Goal: Navigation & Orientation: Find specific page/section

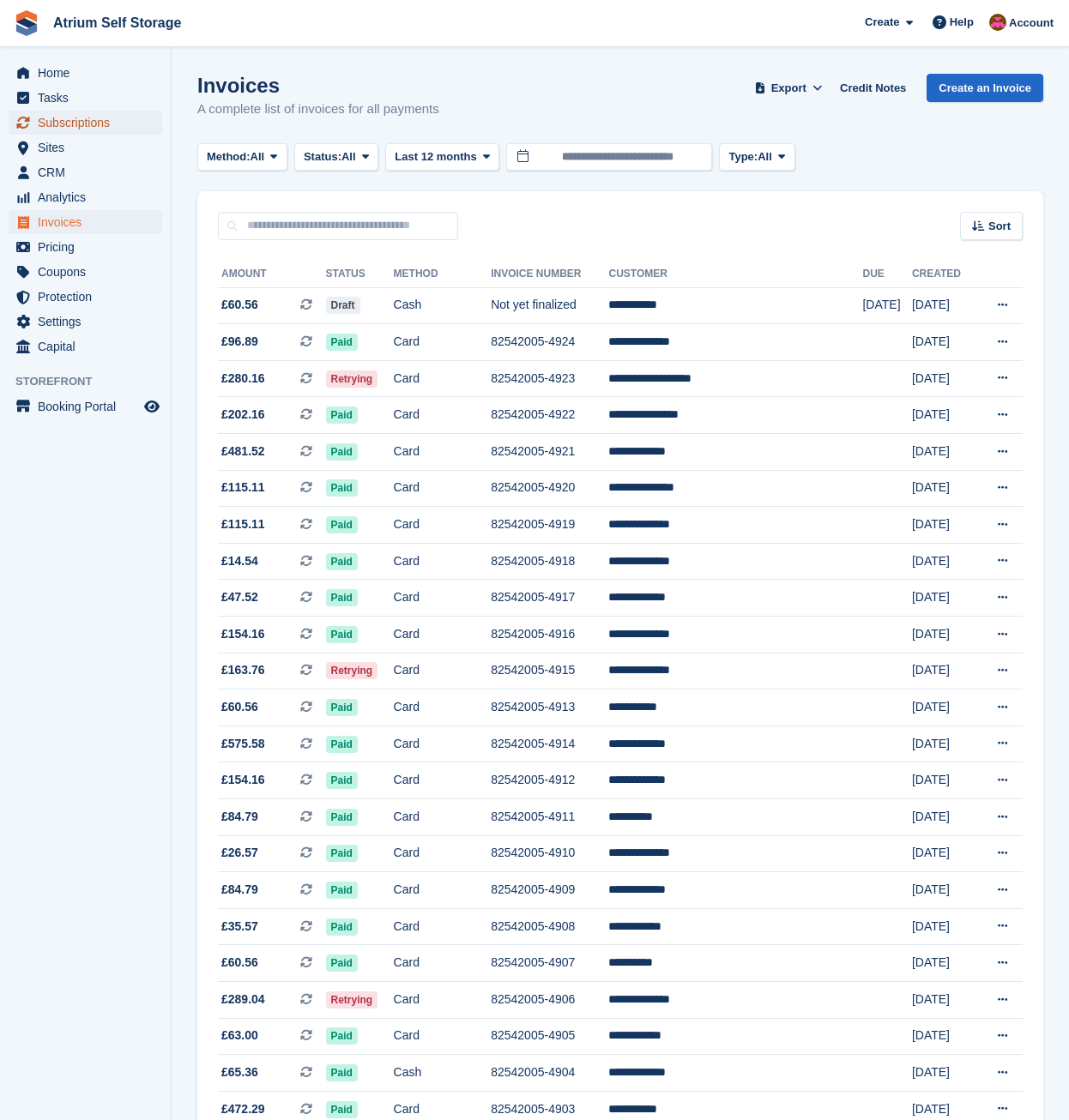
click at [63, 123] on span "Subscriptions" at bounding box center [90, 122] width 103 height 24
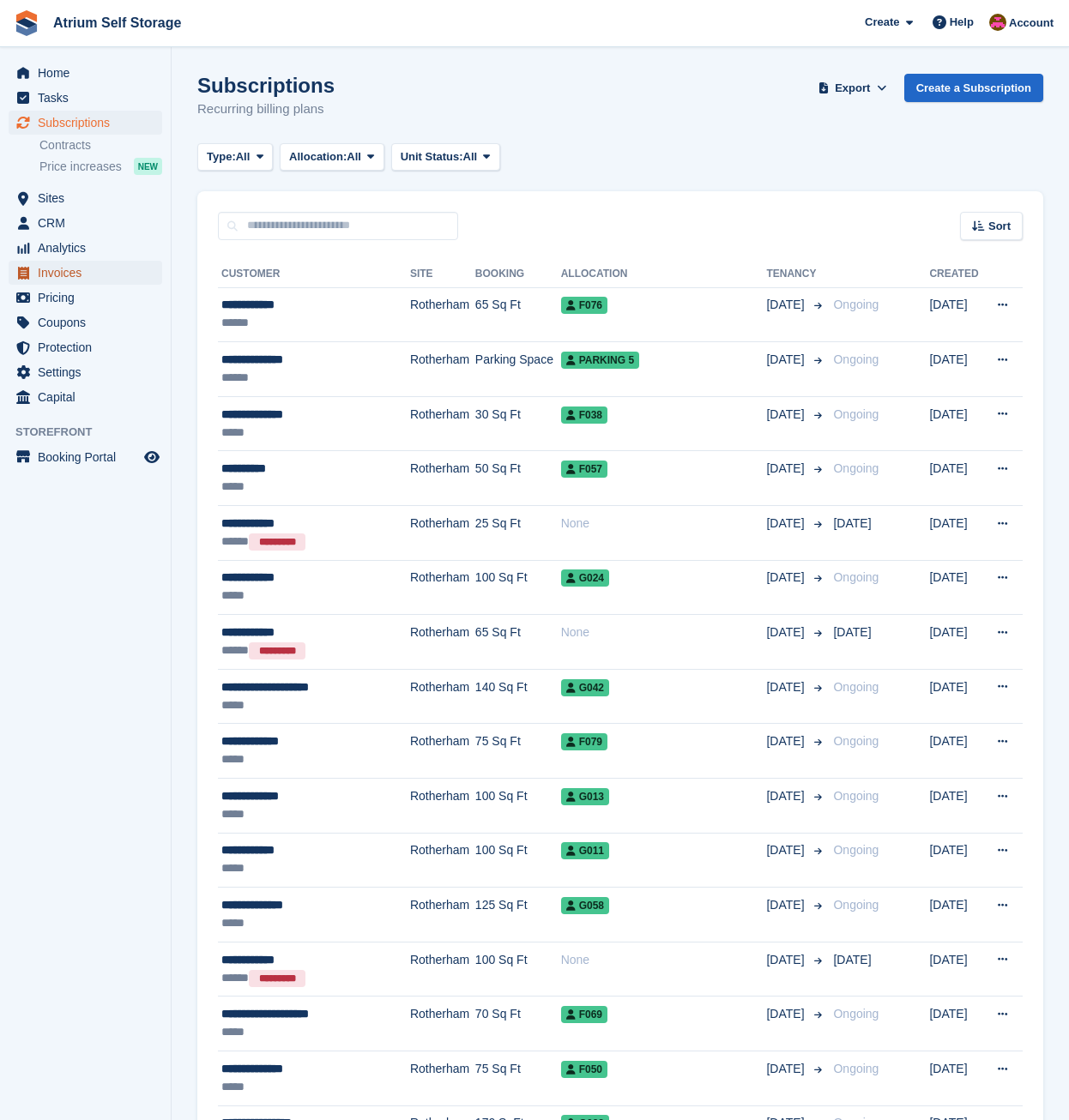
click at [93, 278] on span "Invoices" at bounding box center [90, 272] width 103 height 24
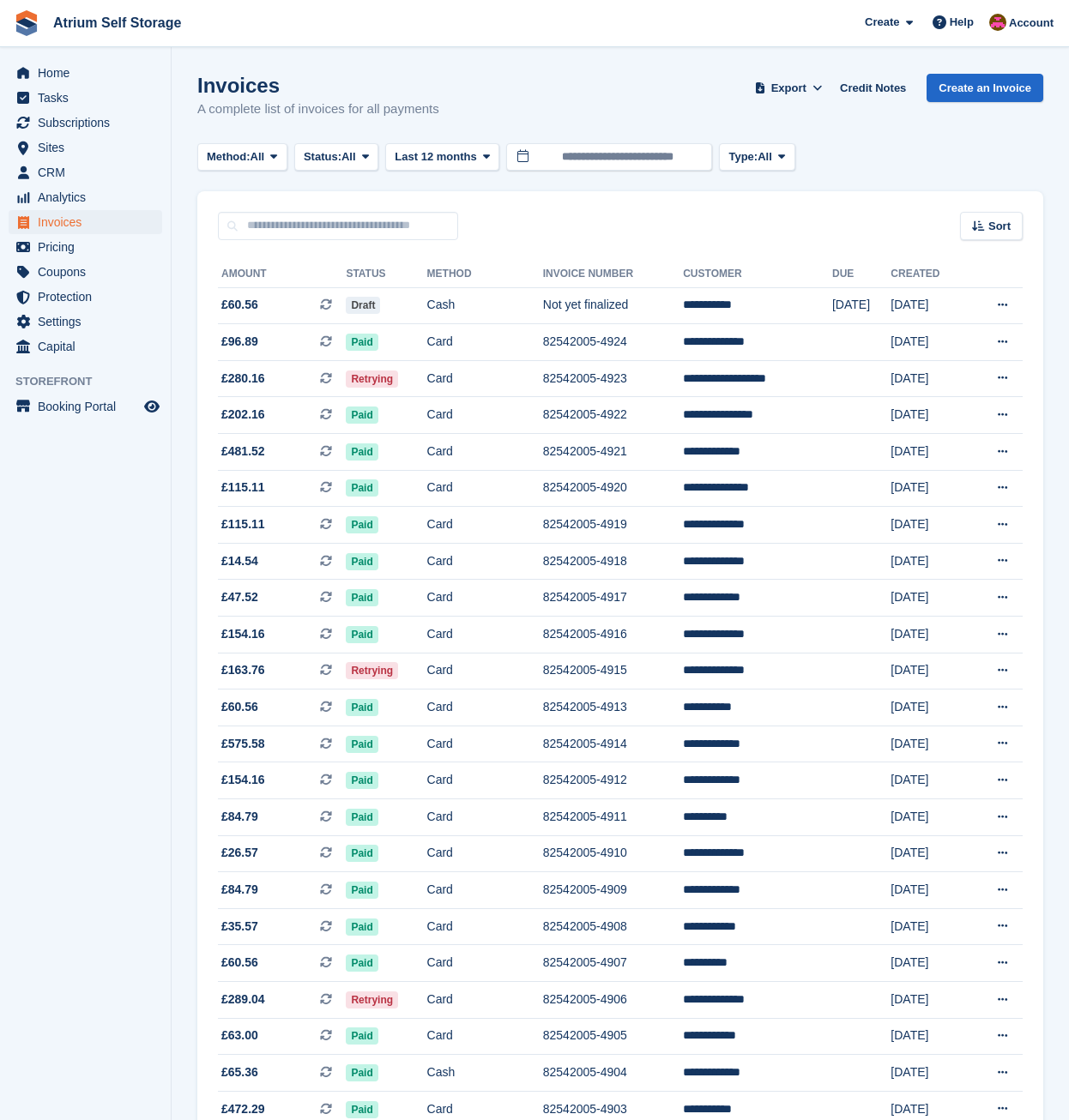
click at [101, 123] on span "Subscriptions" at bounding box center [90, 122] width 103 height 24
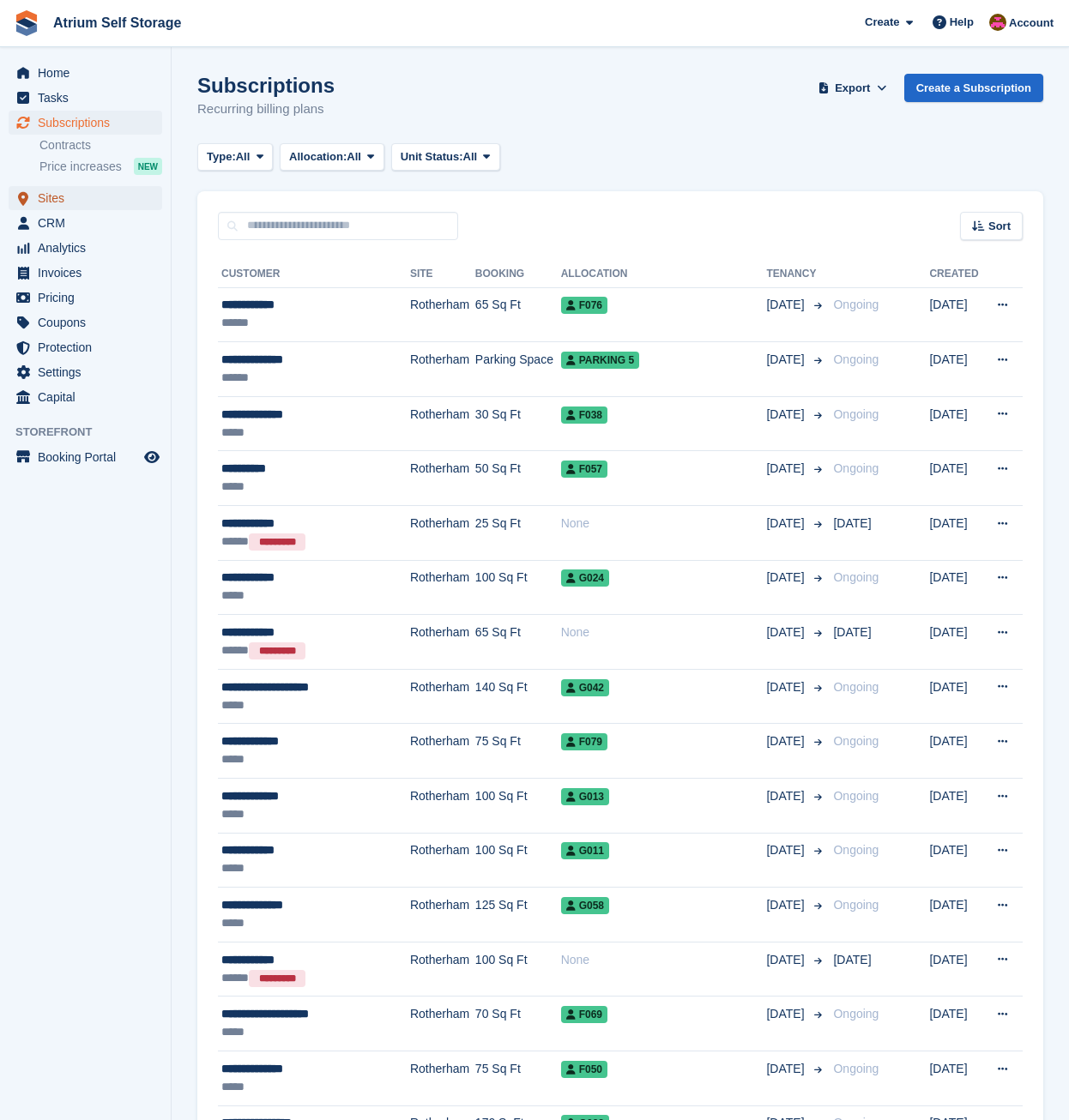
click at [88, 200] on span "Sites" at bounding box center [90, 198] width 103 height 24
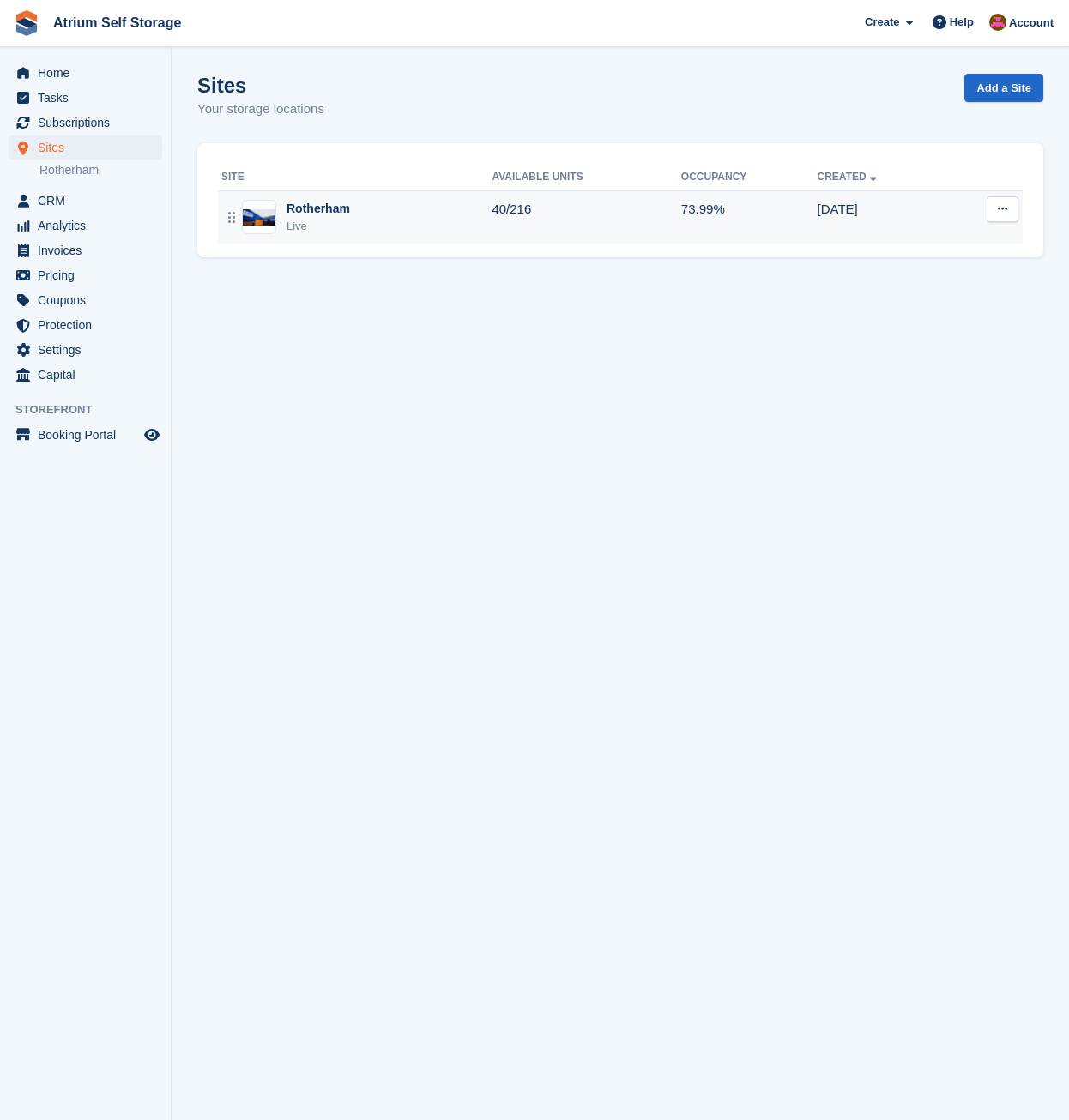
click at [393, 215] on div "Rotherham Live" at bounding box center [356, 217] width 271 height 35
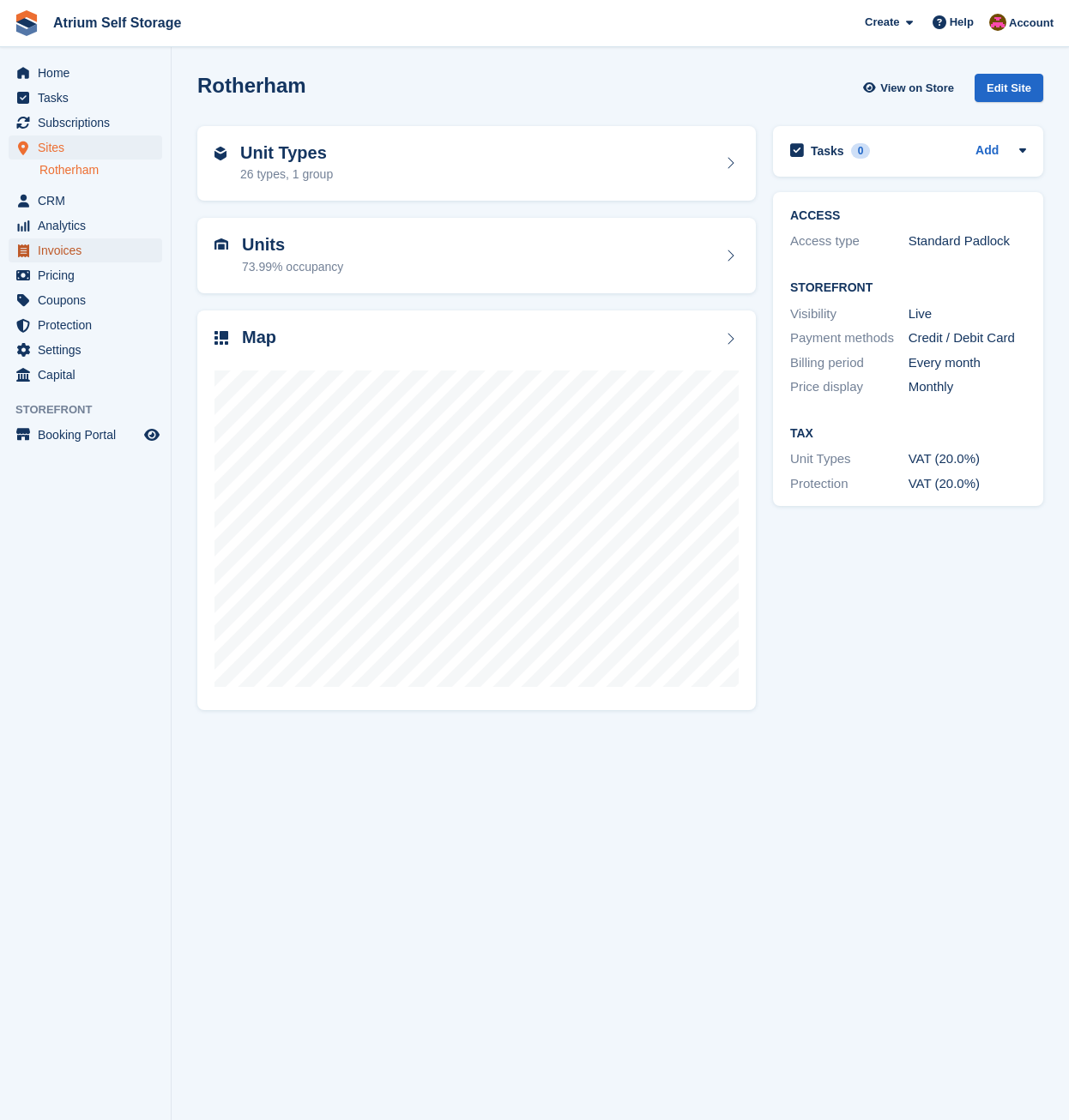
click at [81, 243] on span "Invoices" at bounding box center [90, 250] width 103 height 24
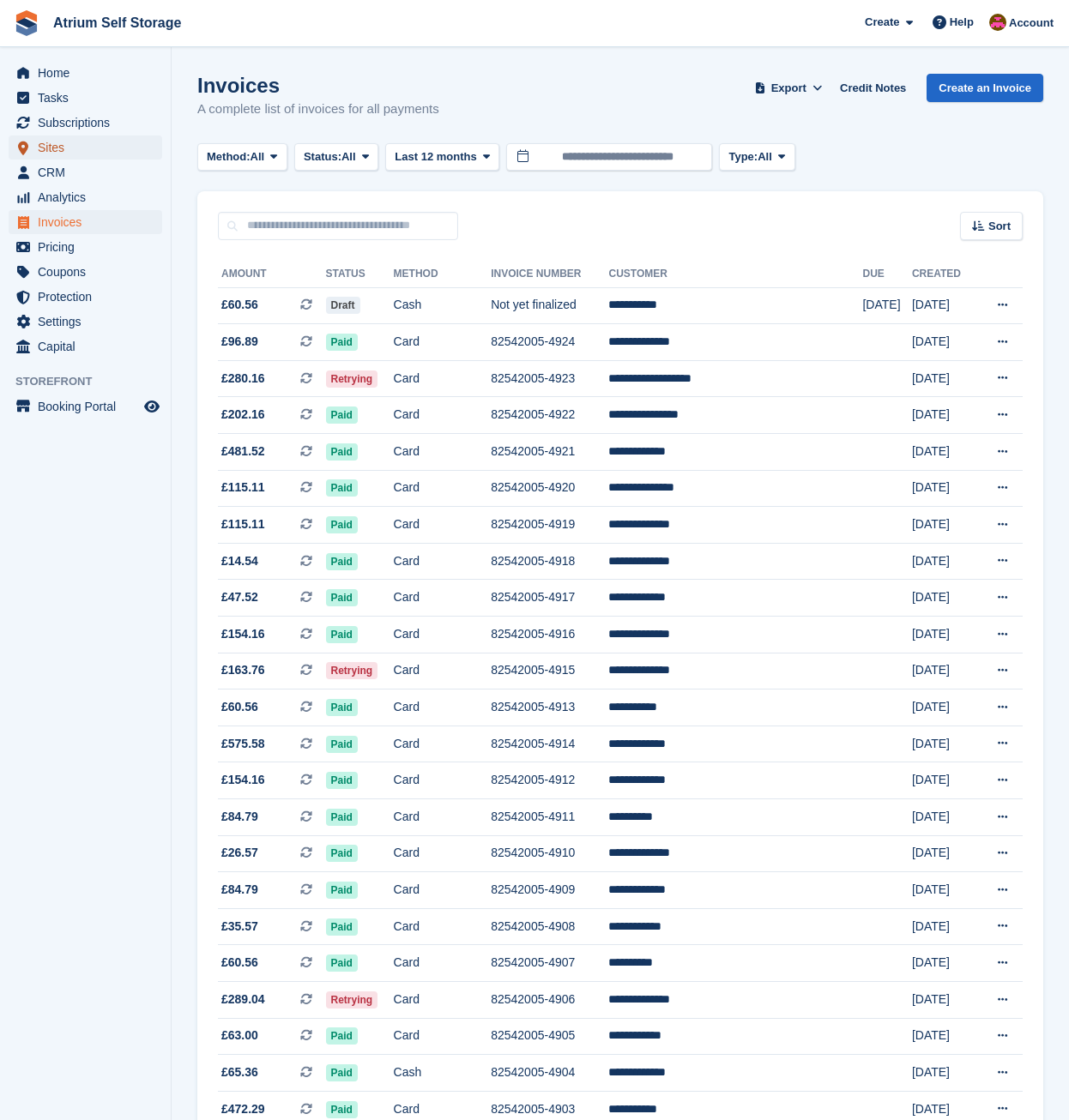
click at [65, 149] on span "Sites" at bounding box center [90, 147] width 103 height 24
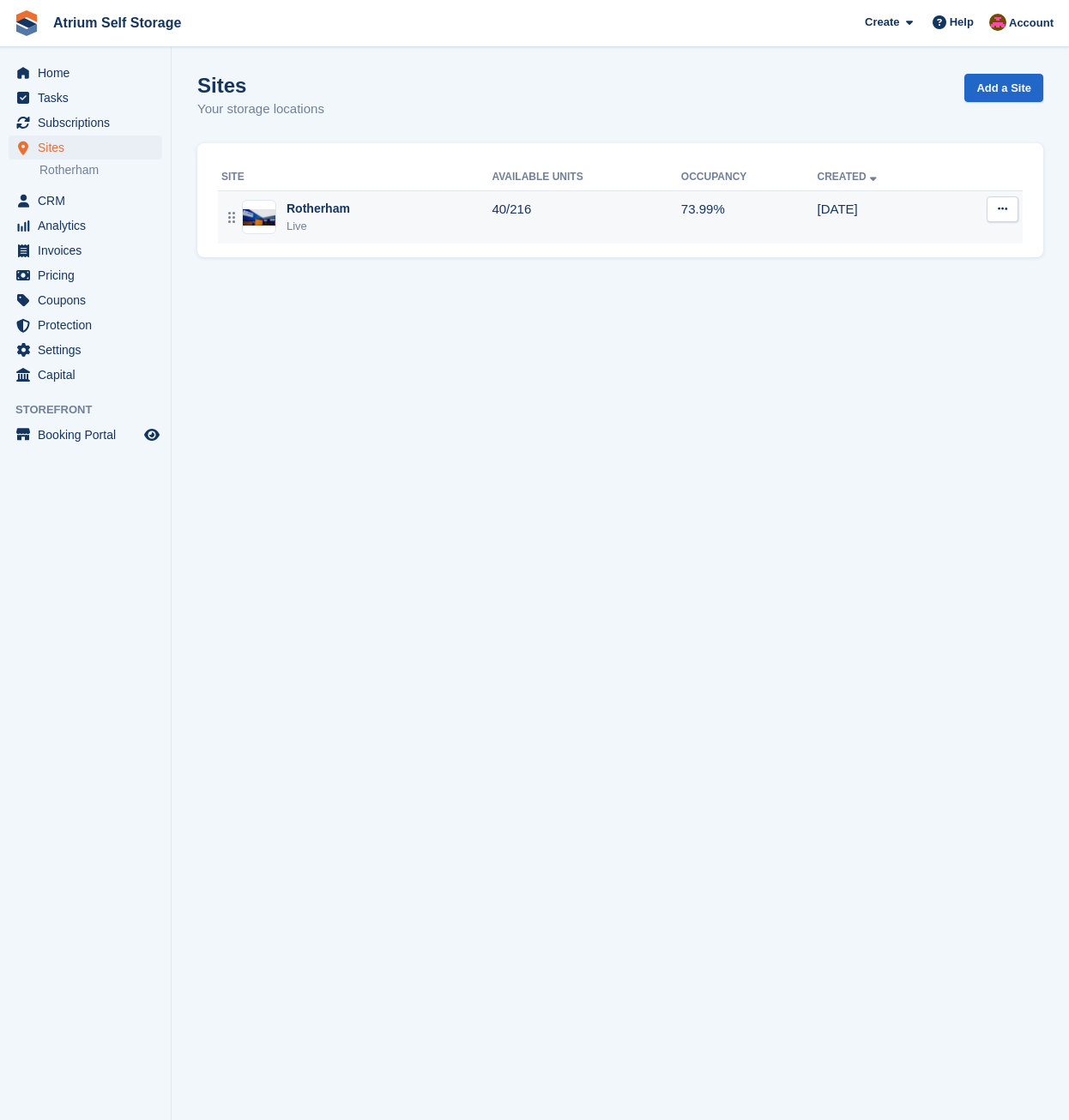
click at [348, 229] on div "Rotherham Live" at bounding box center [356, 217] width 271 height 35
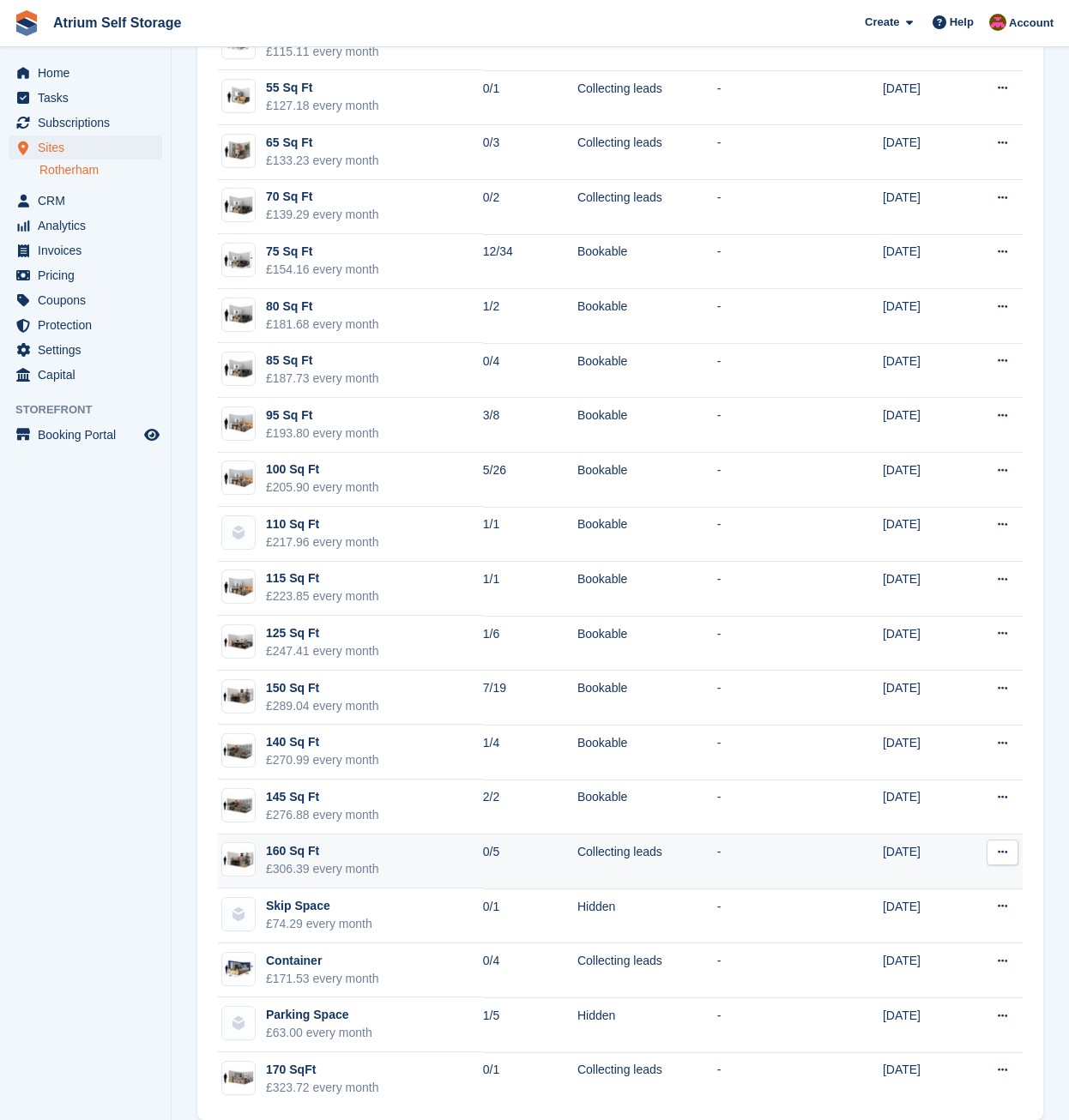
scroll to position [512, 0]
